Goal: Information Seeking & Learning: Learn about a topic

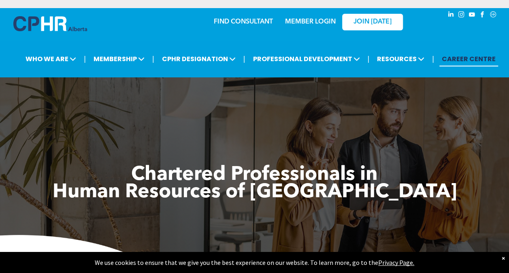
click at [301, 24] on link "MEMBER LOGIN" at bounding box center [310, 22] width 51 height 6
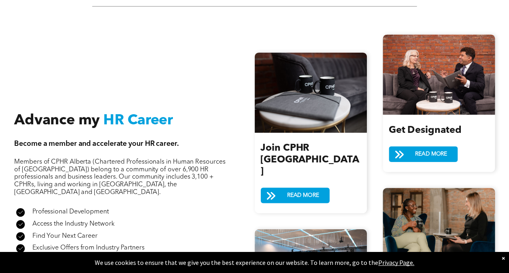
scroll to position [770, 0]
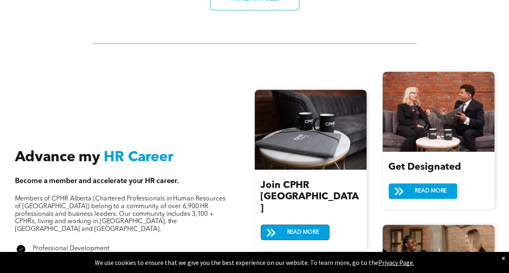
click at [293, 225] on span "READ MORE" at bounding box center [303, 232] width 38 height 15
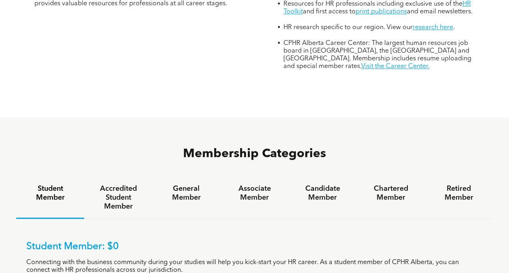
scroll to position [405, 0]
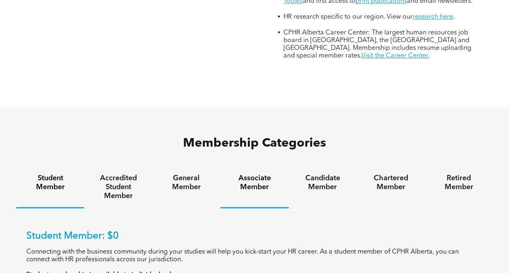
click at [256, 167] on div "Associate Member" at bounding box center [254, 188] width 68 height 42
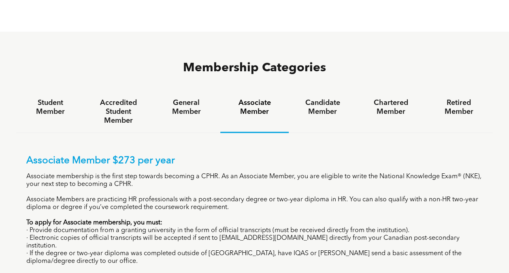
scroll to position [486, 0]
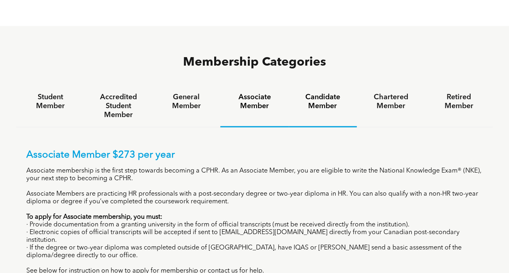
click at [339, 86] on div "Candidate Member" at bounding box center [323, 107] width 68 height 42
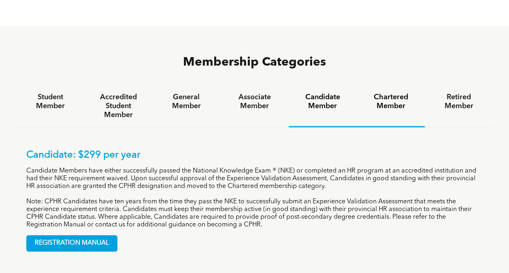
click at [393, 93] on h4 "Chartered Member" at bounding box center [390, 102] width 53 height 18
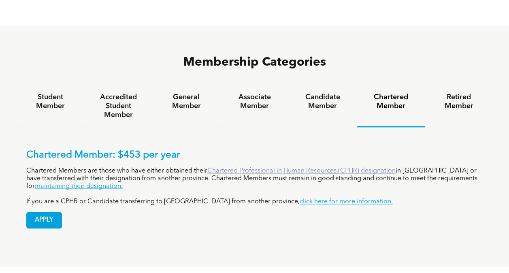
click at [278, 168] on link "Chartered Professional in Human Resources (CPHR) designation" at bounding box center [301, 171] width 188 height 6
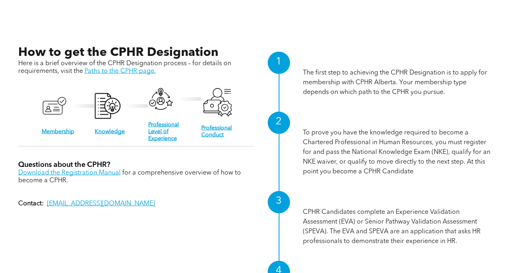
scroll to position [747, 0]
